Goal: Obtain resource: Download file/media

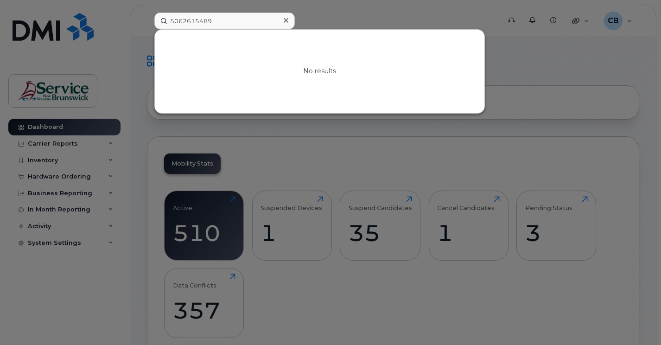
drag, startPoint x: 217, startPoint y: 21, endPoint x: 170, endPoint y: 23, distance: 46.9
click at [170, 23] on input "5062615489" at bounding box center [224, 21] width 141 height 17
type input "5062381225"
click at [287, 23] on icon at bounding box center [286, 20] width 5 height 7
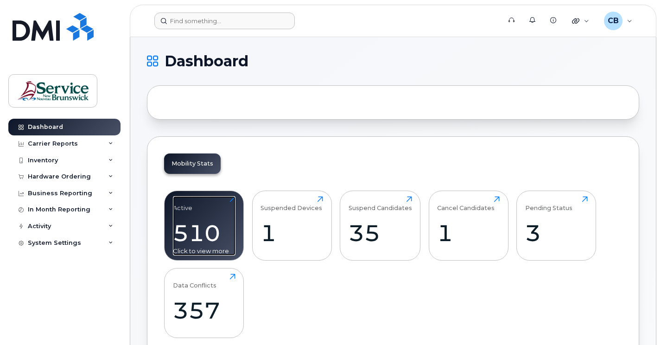
click at [227, 219] on div "510" at bounding box center [204, 232] width 63 height 27
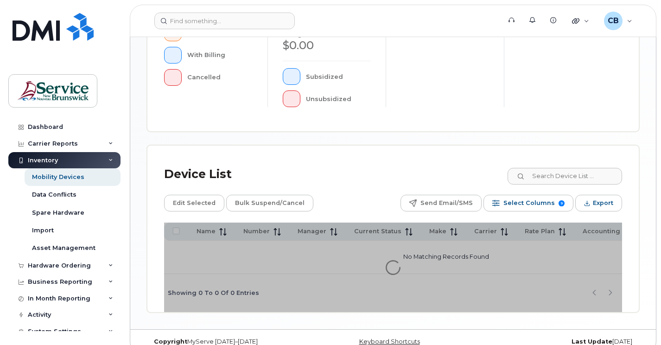
scroll to position [331, 0]
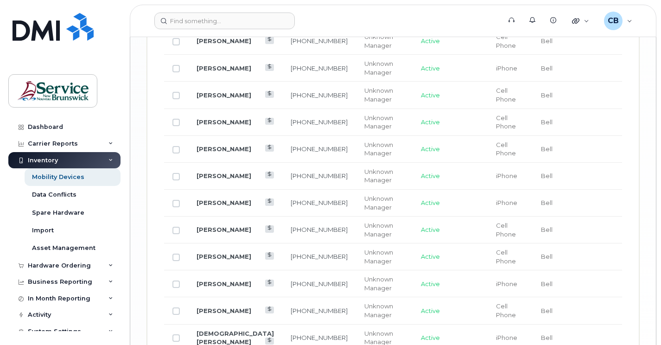
scroll to position [1710, 0]
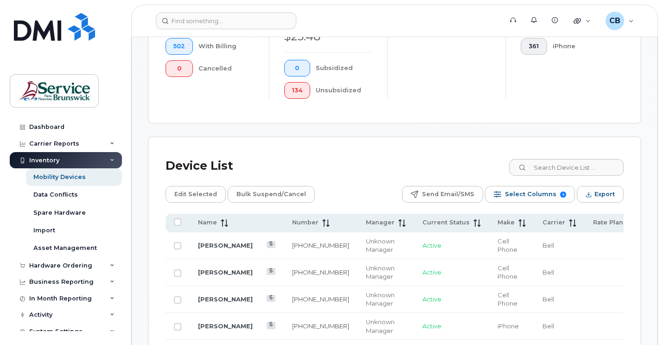
scroll to position [371, 0]
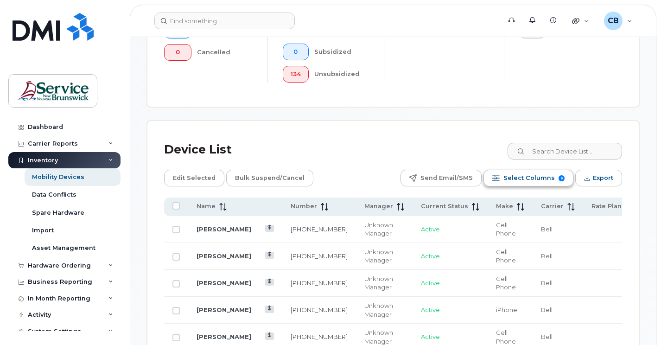
click at [526, 171] on span "Select Columns" at bounding box center [529, 178] width 51 height 14
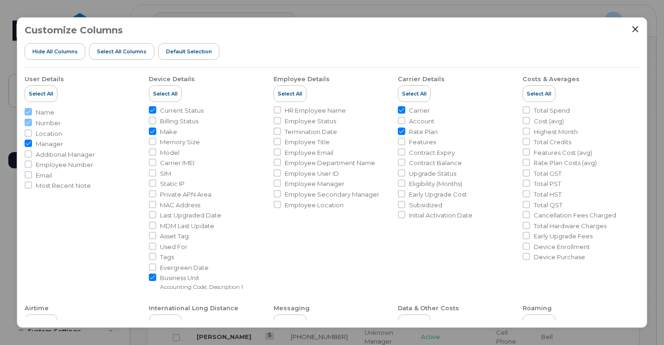
click at [27, 144] on input "Manager" at bounding box center [28, 143] width 7 height 7
checkbox input "false"
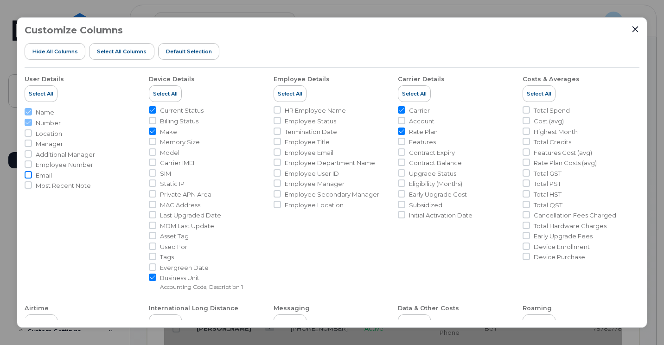
click at [27, 175] on input "Email" at bounding box center [28, 174] width 7 height 7
checkbox input "true"
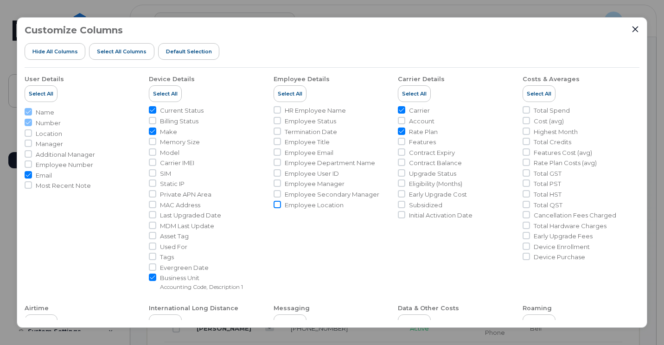
click at [279, 207] on input "Employee Location" at bounding box center [277, 204] width 7 height 7
checkbox input "true"
click at [401, 110] on input "Carrier" at bounding box center [401, 109] width 7 height 7
checkbox input "false"
click at [403, 215] on input "Initial Activation Date" at bounding box center [401, 214] width 7 height 7
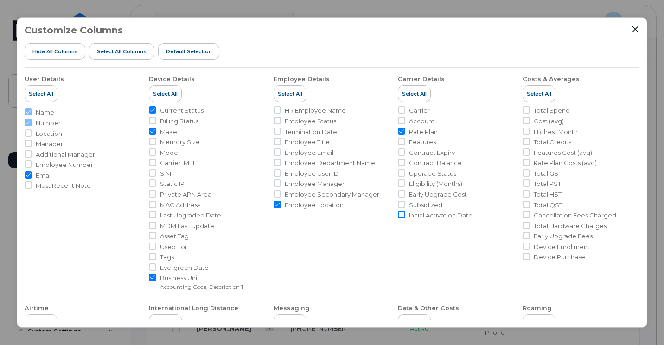
checkbox input "true"
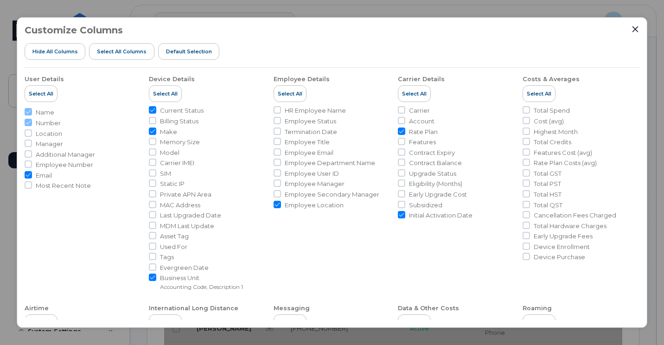
scroll to position [46, 0]
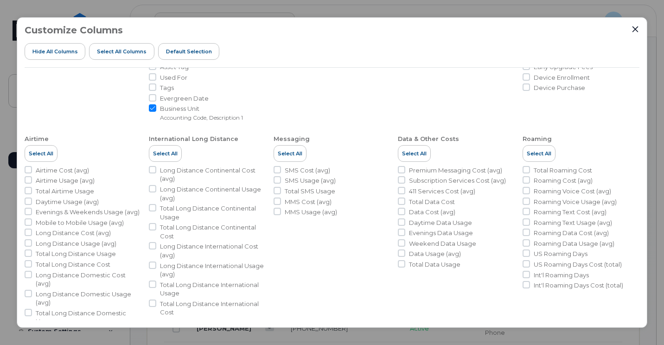
scroll to position [186, 0]
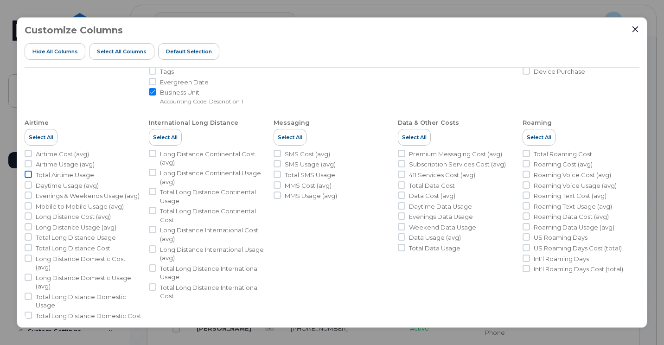
click at [30, 175] on input "Total Airtime Usage" at bounding box center [28, 174] width 7 height 7
checkbox input "true"
click at [27, 216] on input "Long Distance Cost (avg)" at bounding box center [28, 215] width 7 height 7
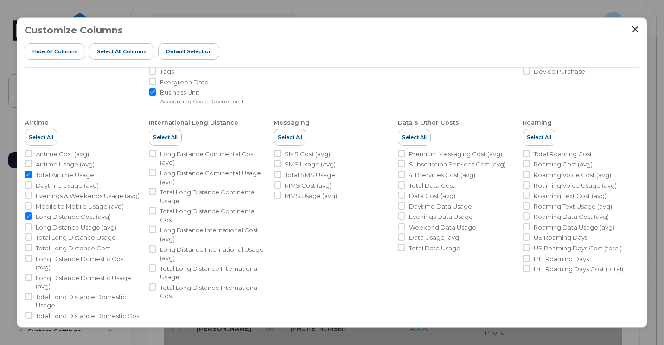
click at [27, 216] on input "Long Distance Cost (avg)" at bounding box center [28, 215] width 7 height 7
checkbox input "false"
click at [26, 248] on input "Total Long Distance Cost" at bounding box center [28, 247] width 7 height 7
checkbox input "true"
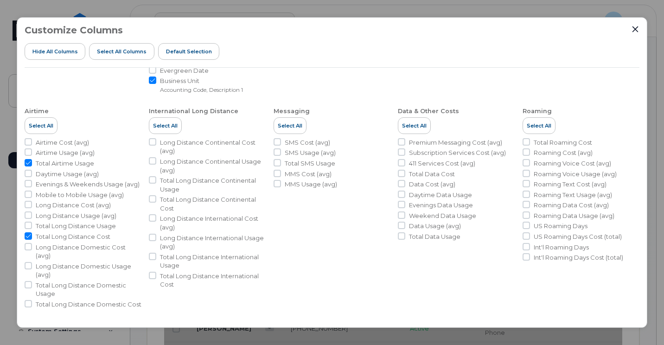
scroll to position [206, 0]
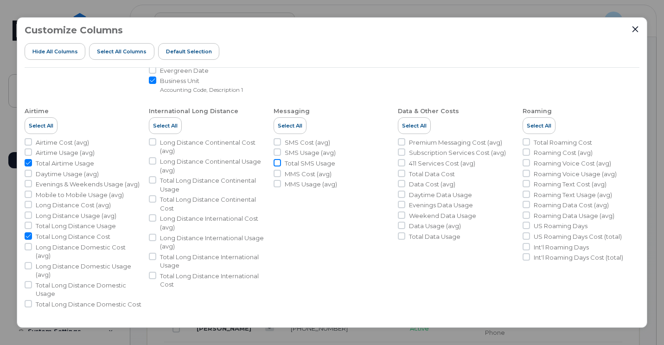
click at [275, 159] on input "Total SMS Usage" at bounding box center [277, 162] width 7 height 7
checkbox input "true"
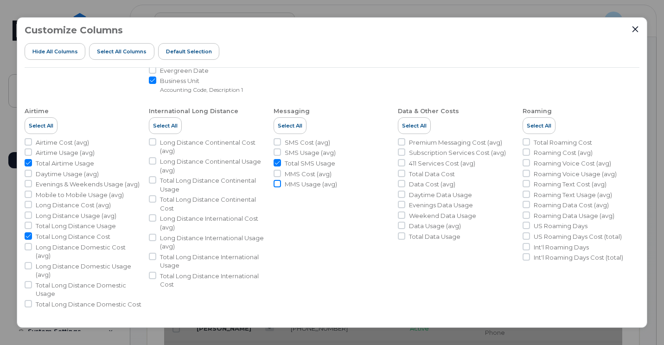
click at [277, 180] on input "MMS Usage (avg)" at bounding box center [277, 183] width 7 height 7
checkbox input "true"
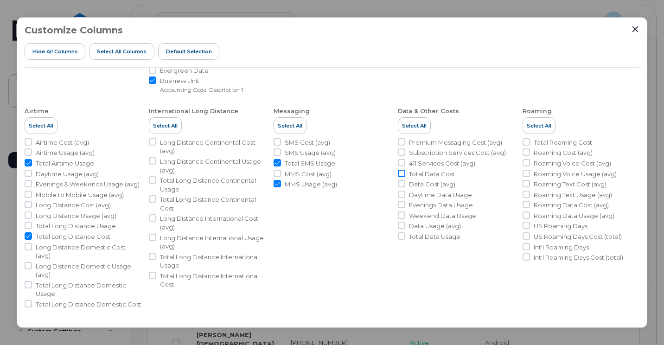
click at [402, 170] on input "Total Data Cost" at bounding box center [401, 173] width 7 height 7
checkbox input "true"
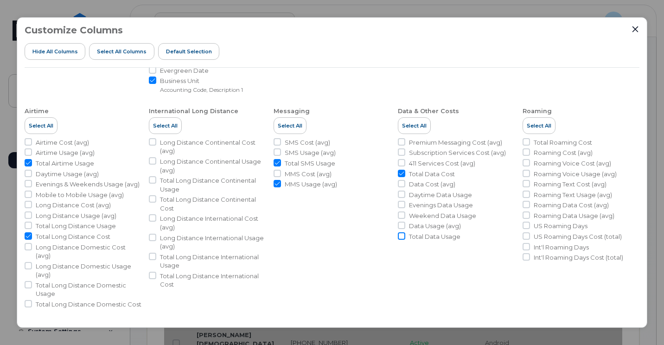
click at [402, 232] on input "Total Data Usage" at bounding box center [401, 235] width 7 height 7
checkbox input "true"
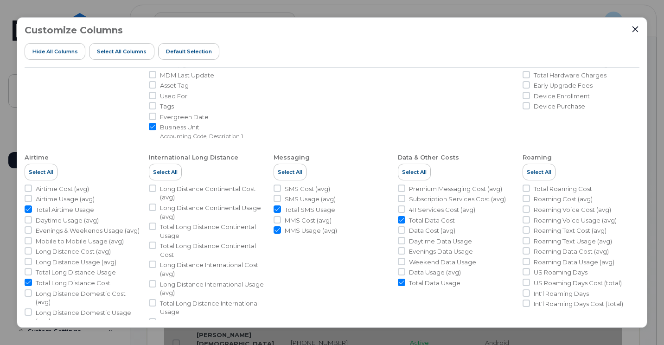
scroll to position [206, 0]
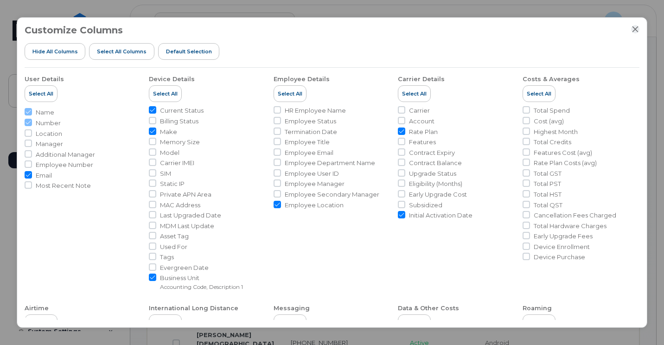
click at [637, 30] on icon "Close" at bounding box center [636, 29] width 6 height 6
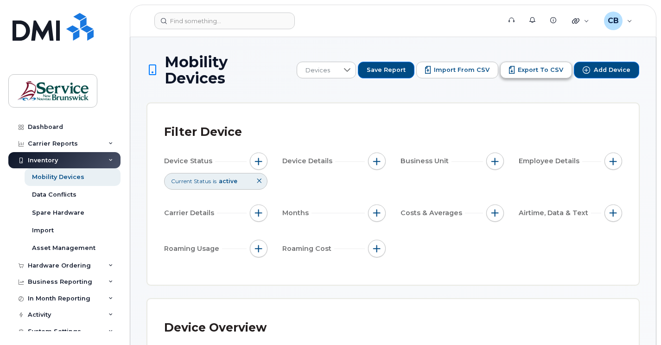
click at [544, 66] on span "Export to CSV" at bounding box center [540, 70] width 45 height 8
